Goal: Task Accomplishment & Management: Complete application form

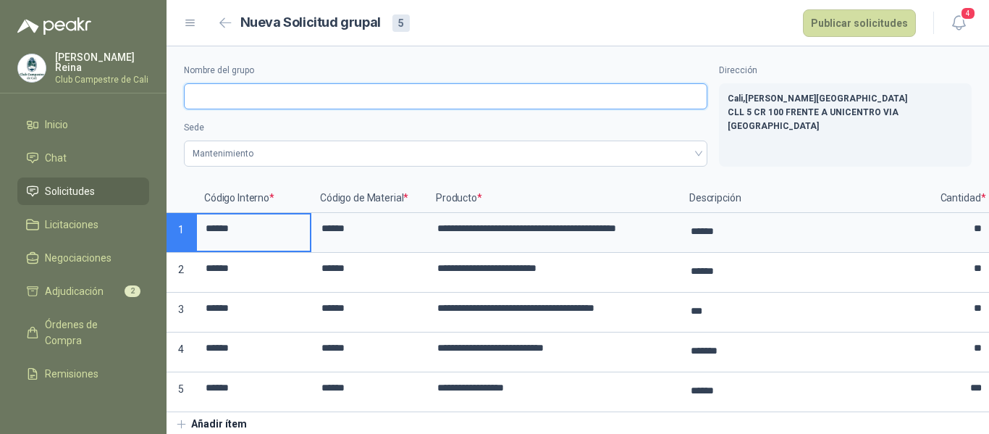
click at [238, 101] on input "Nombre del grupo" at bounding box center [446, 96] width 524 height 26
type input "**********"
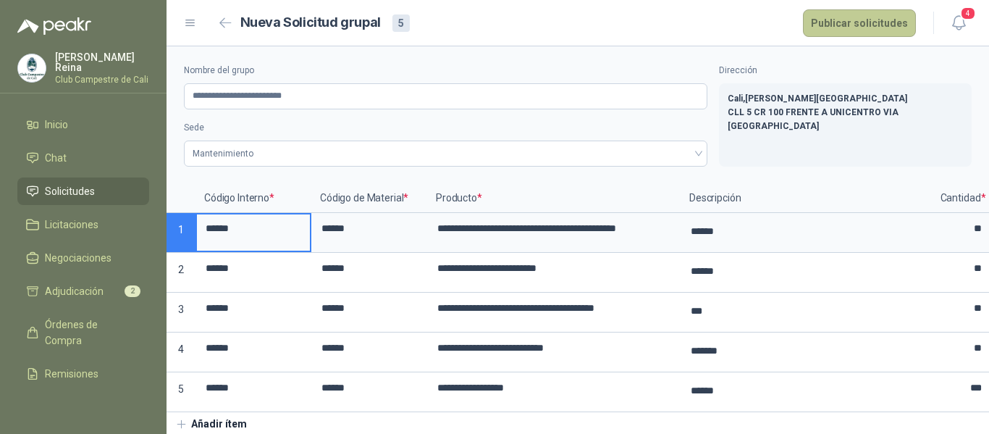
click at [823, 16] on button "Publicar solicitudes" at bounding box center [859, 23] width 113 height 28
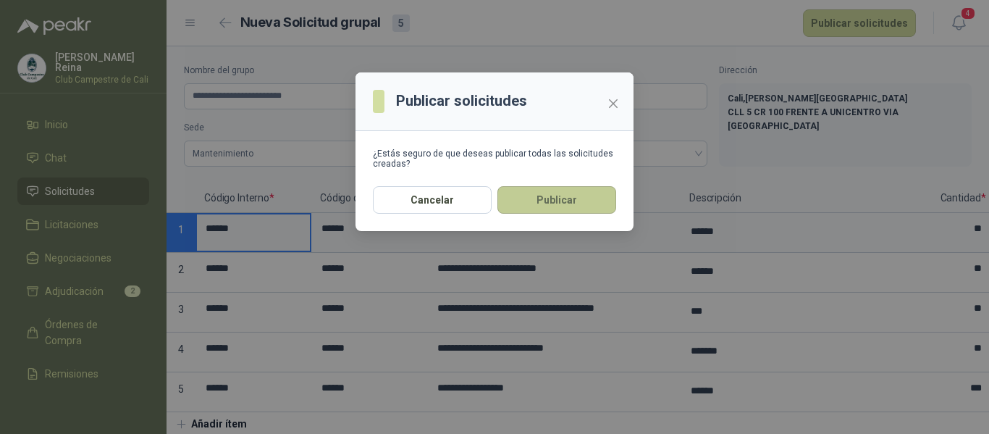
click at [552, 203] on button "Publicar" at bounding box center [557, 200] width 119 height 28
